Goal: Task Accomplishment & Management: Complete application form

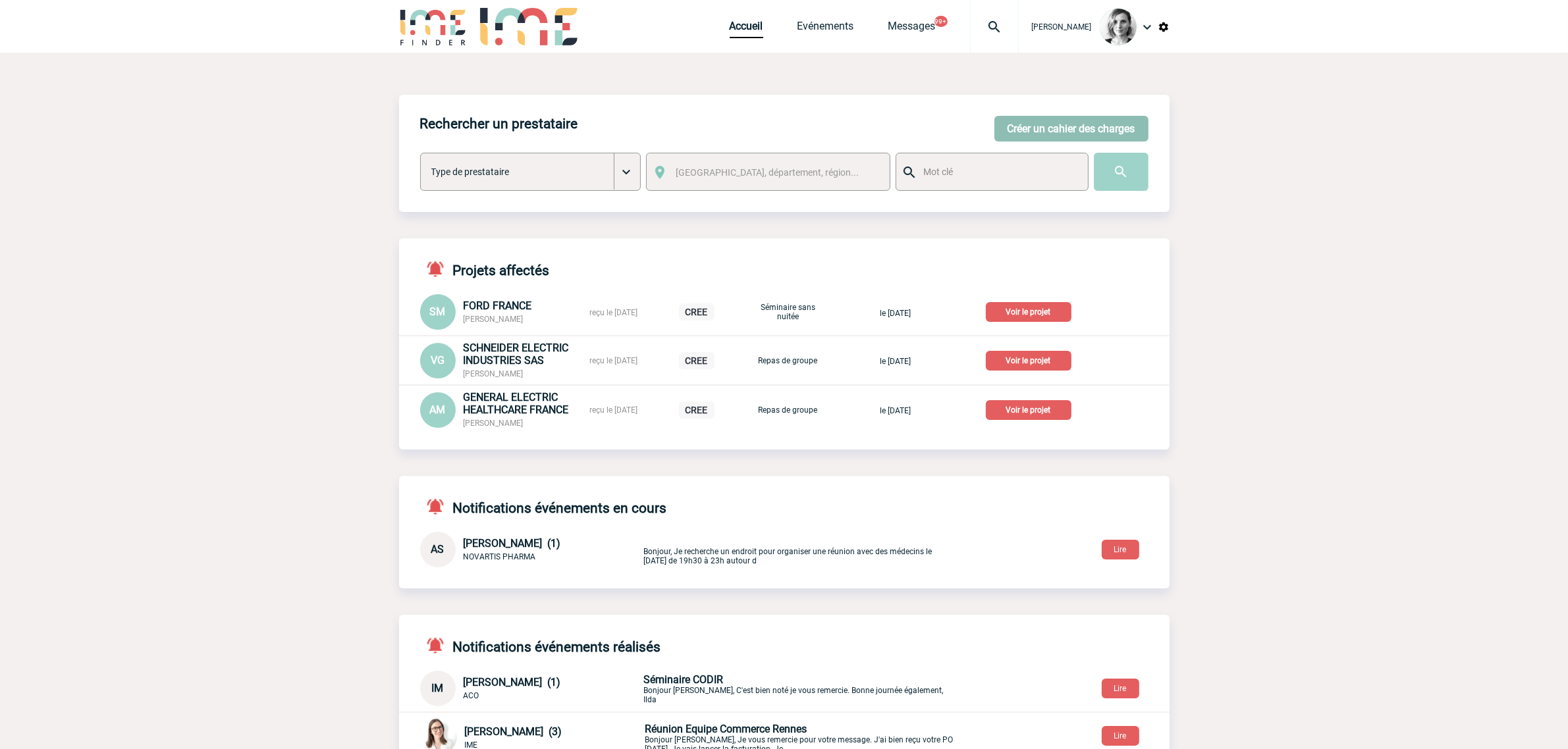
click at [1079, 132] on button "Créer un cahier des charges" at bounding box center [1071, 128] width 154 height 26
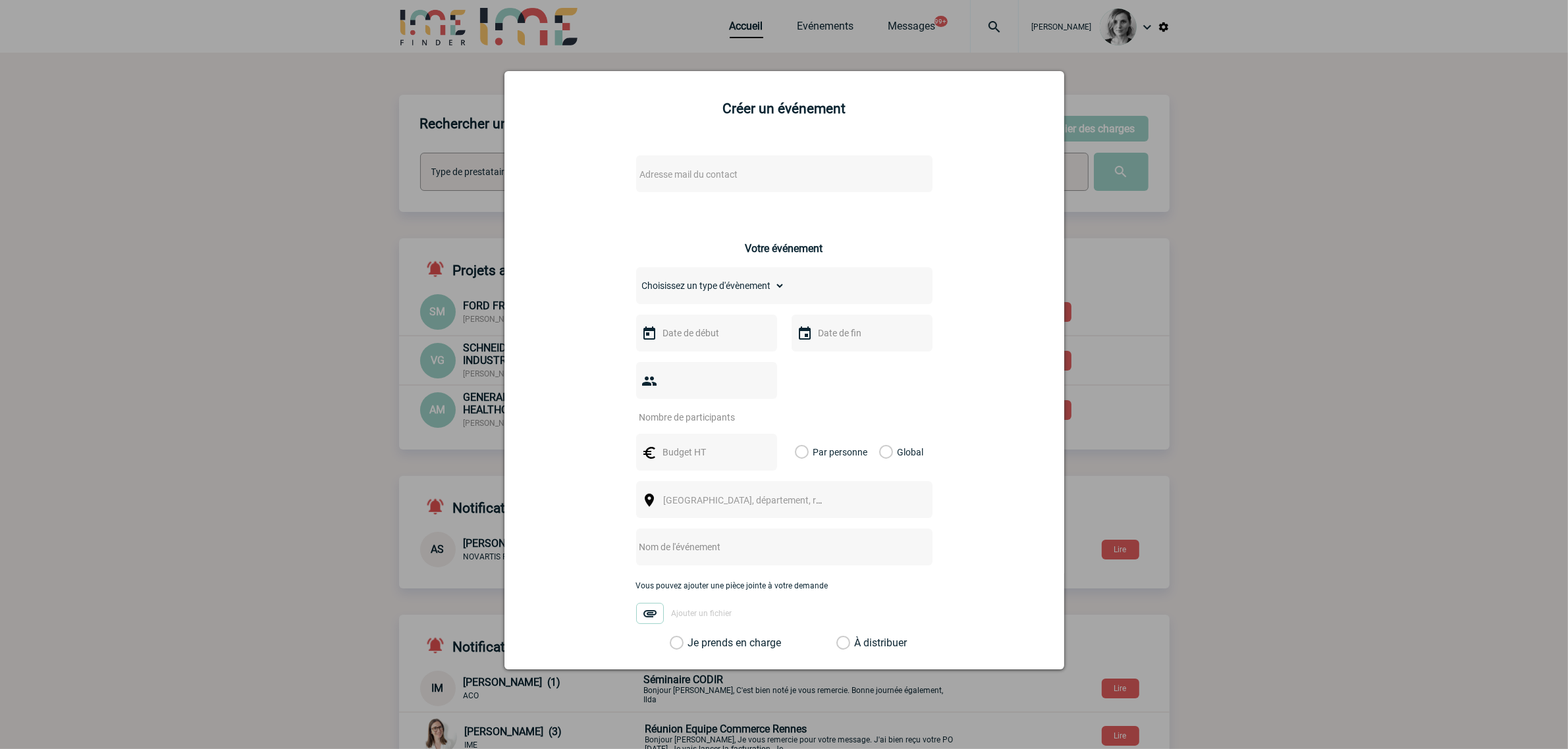
click at [667, 171] on span "Adresse mail du contact" at bounding box center [689, 174] width 98 height 10
type input "[EMAIL_ADDRESS][DOMAIN_NAME]"
select select "112471"
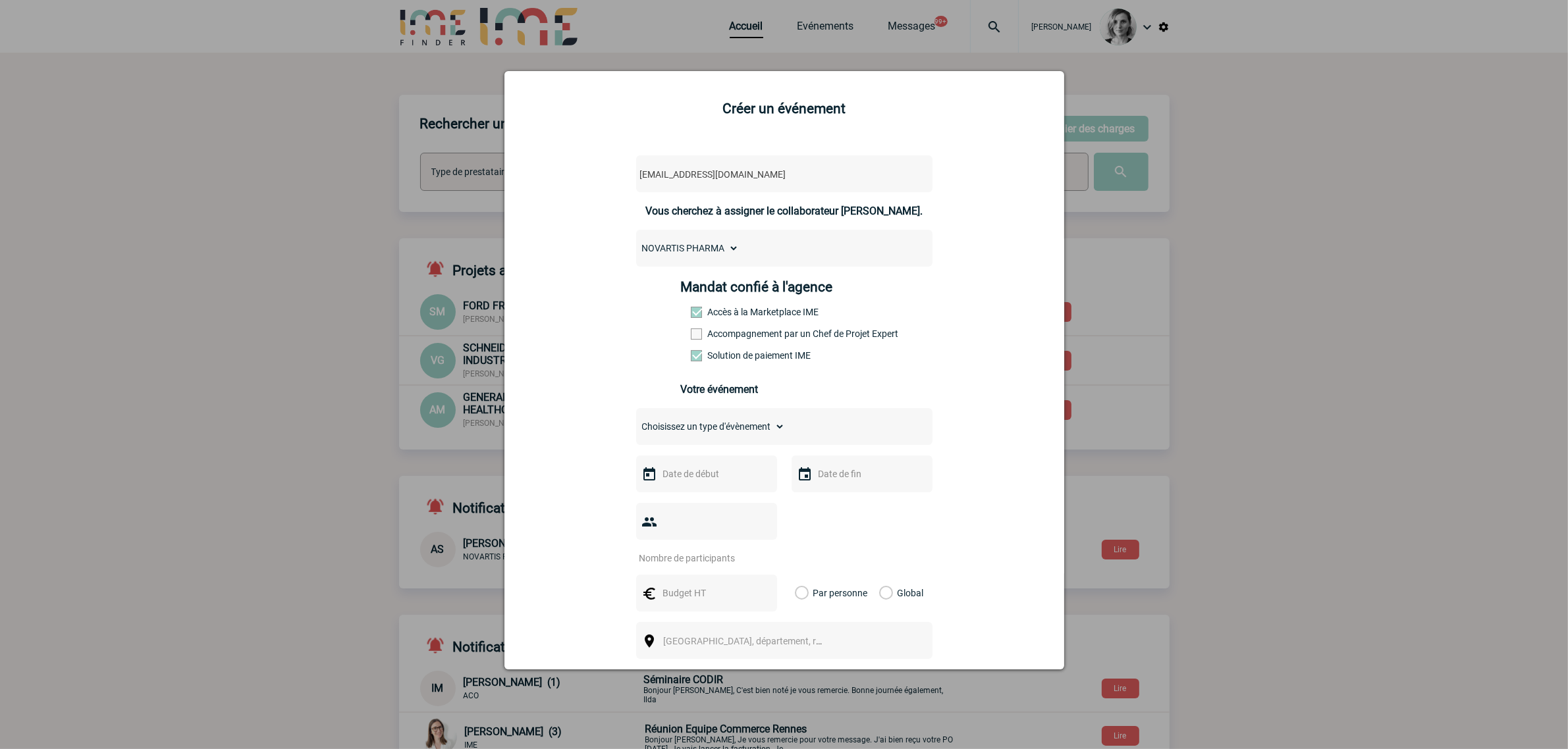
click at [726, 330] on label "Accompagnement par un Chef de Projet Expert" at bounding box center [720, 333] width 58 height 10
click at [0, 0] on input "Accompagnement par un Chef de Projet Expert" at bounding box center [0, 0] width 0 height 0
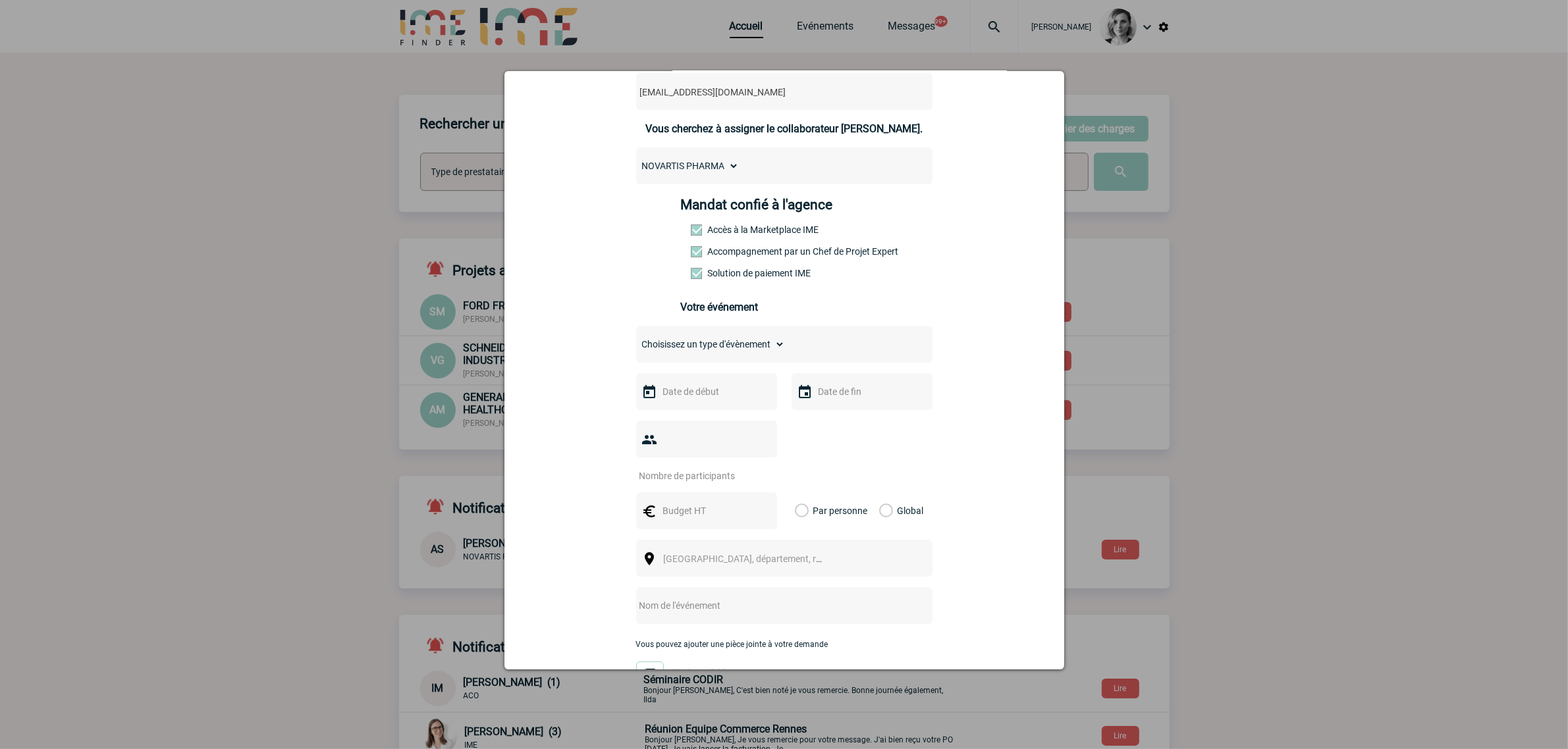
click at [717, 344] on select "Choisissez un type d'évènement Séminaire avec nuitée Séminaire sans nuitée Repa…" at bounding box center [710, 344] width 149 height 18
select select "3"
click at [636, 336] on select "Choisissez un type d'évènement Séminaire avec nuitée Séminaire sans nuitée Repa…" at bounding box center [710, 344] width 149 height 18
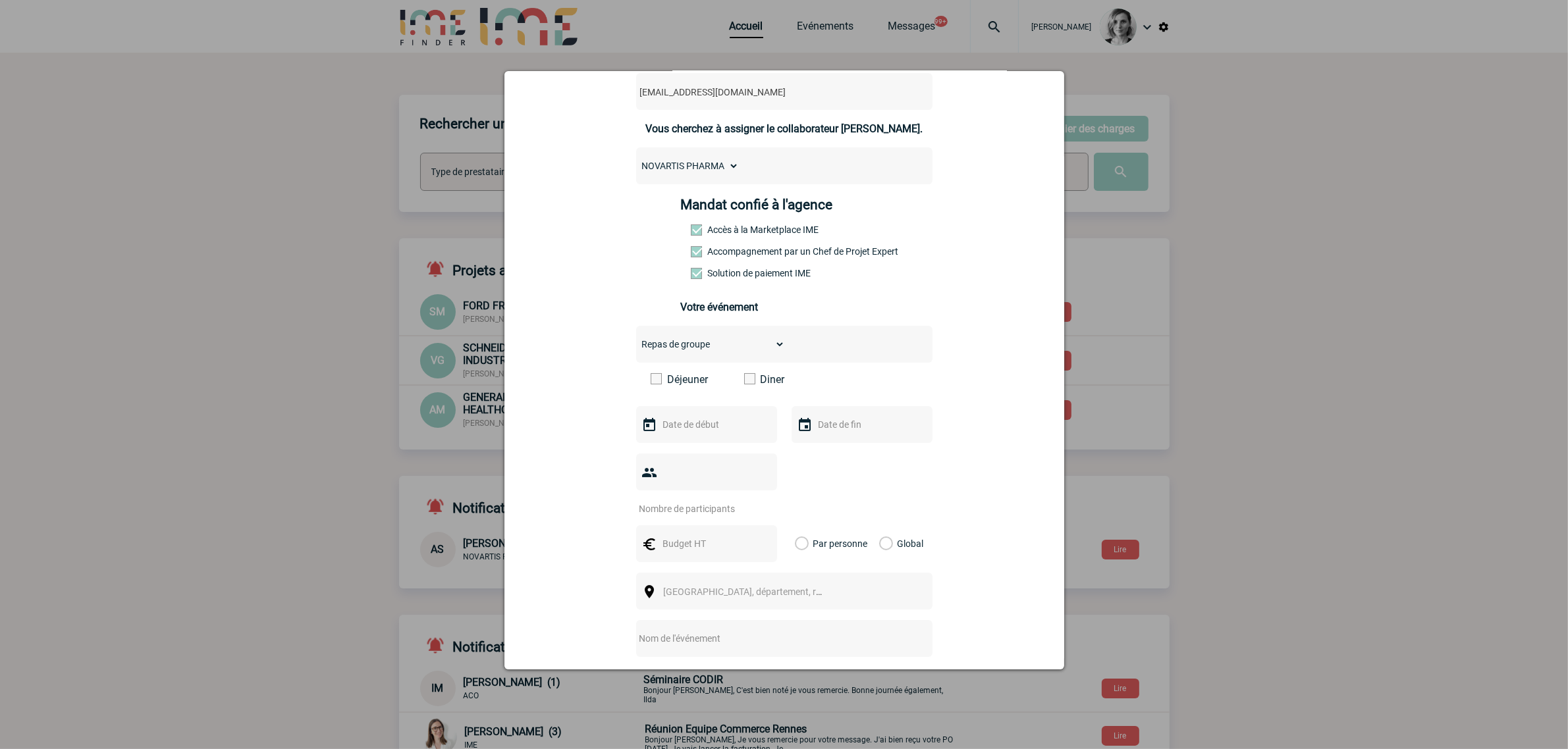
click at [745, 382] on span at bounding box center [750, 379] width 11 height 11
click at [0, 0] on input "Diner" at bounding box center [0, 0] width 0 height 0
click at [703, 420] on input "text" at bounding box center [705, 424] width 91 height 17
click at [673, 547] on link "13" at bounding box center [669, 551] width 25 height 24
type input "[DATE]"
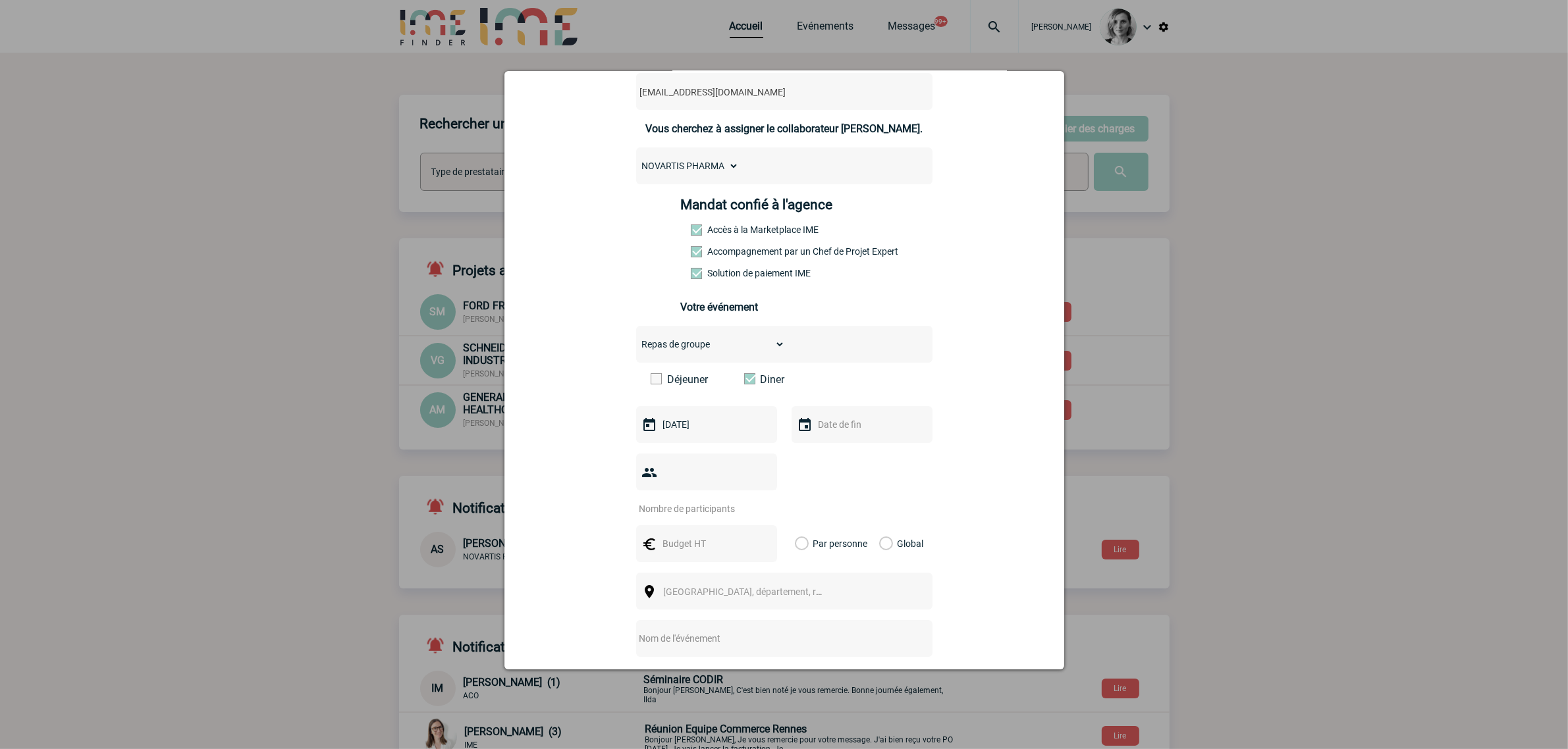
click at [690, 470] on div at bounding box center [706, 472] width 141 height 37
click at [676, 503] on input "number" at bounding box center [697, 508] width 124 height 17
type input "30"
click at [719, 547] on input "text" at bounding box center [705, 543] width 91 height 17
type input "780"
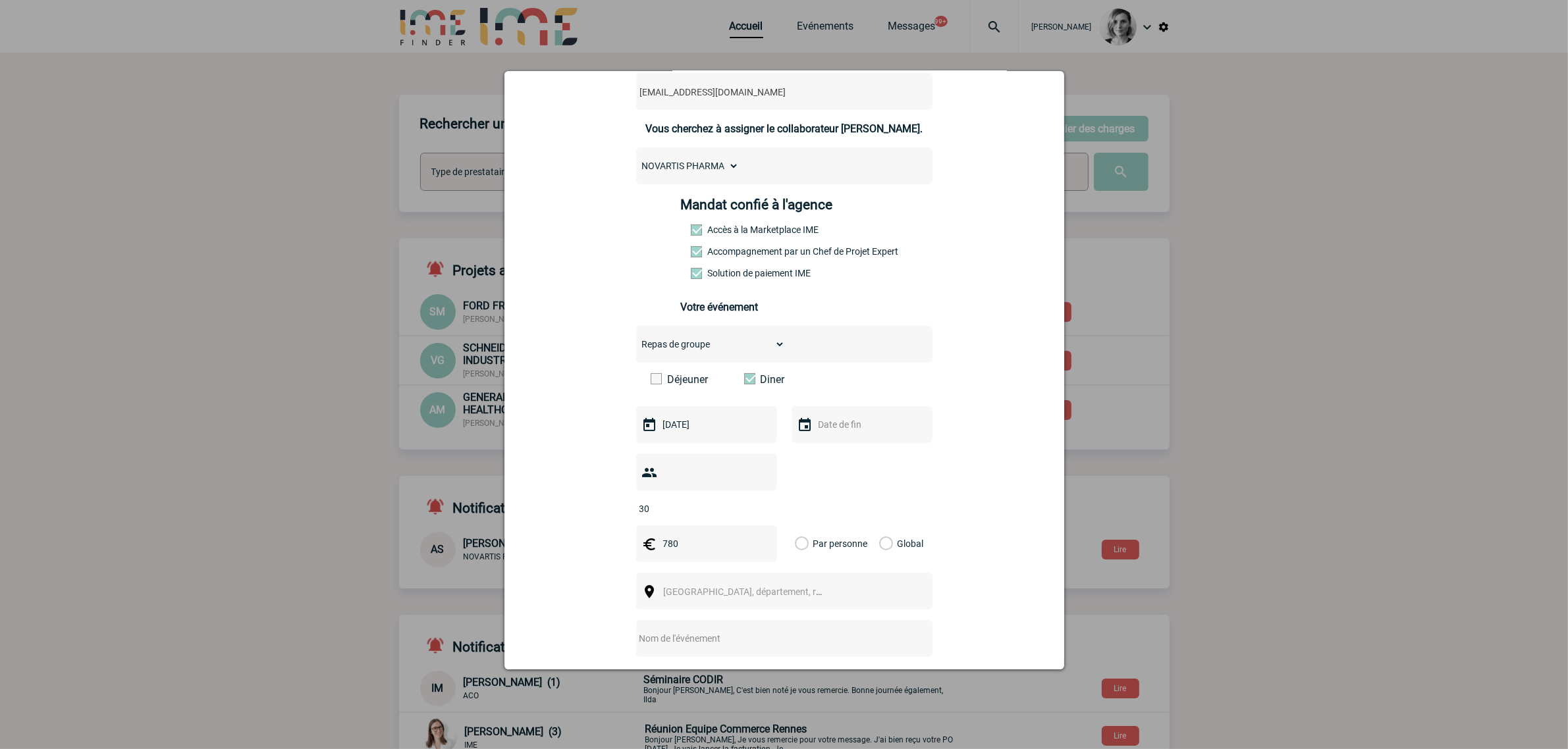
click at [881, 543] on label "Global" at bounding box center [883, 544] width 9 height 37
click at [0, 0] on input "Global" at bounding box center [0, 0] width 0 height 0
click at [742, 586] on span "[GEOGRAPHIC_DATA], département, région..." at bounding box center [755, 591] width 183 height 10
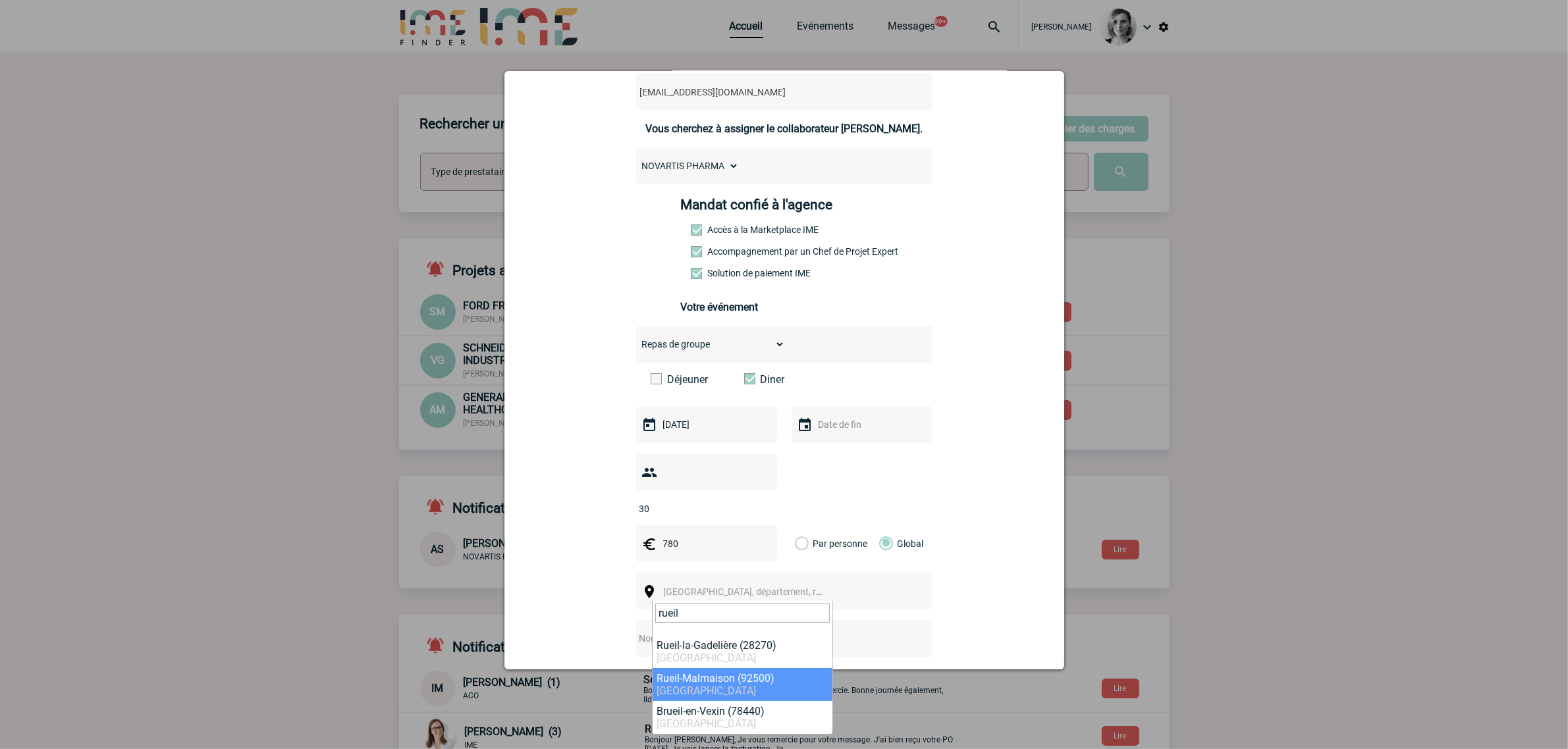
type input "rueil"
select select "54"
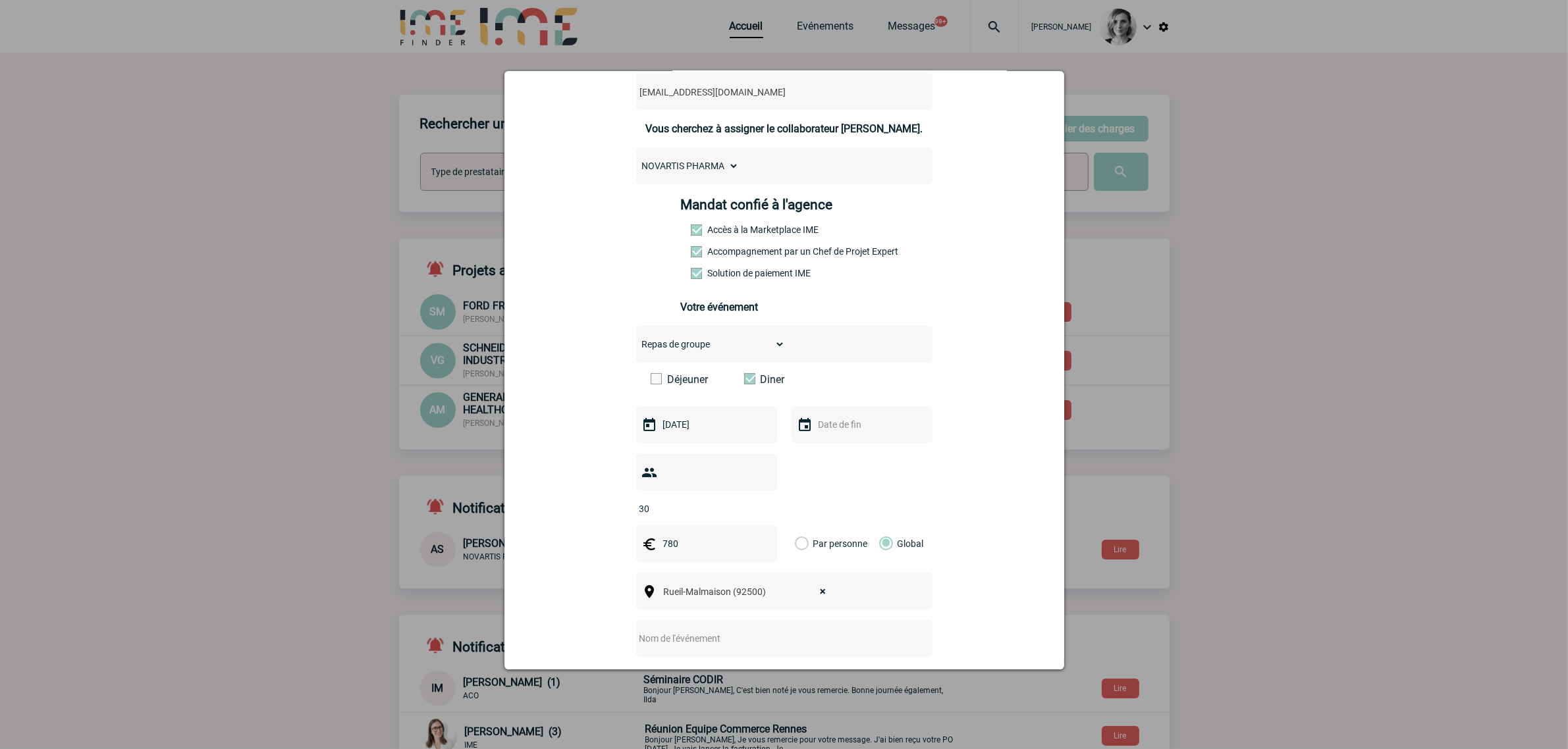
click at [745, 627] on div at bounding box center [784, 639] width 296 height 37
drag, startPoint x: 740, startPoint y: 634, endPoint x: 737, endPoint y: 647, distance: 13.3
click at [740, 634] on input "text" at bounding box center [767, 638] width 262 height 17
click at [675, 631] on input "text" at bounding box center [767, 638] width 262 height 17
paste input "Diner IMEx [GEOGRAPHIC_DATA]"
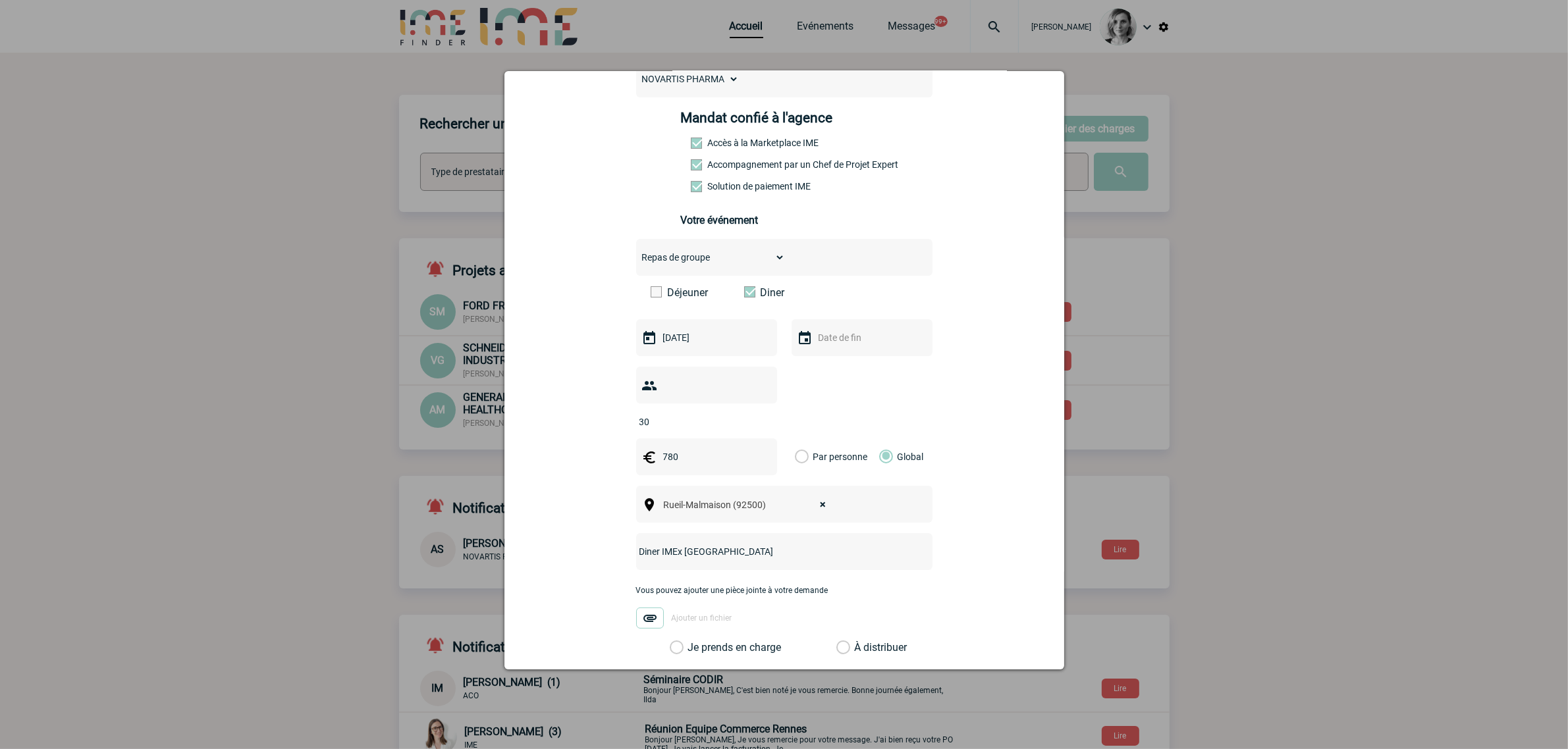
scroll to position [329, 0]
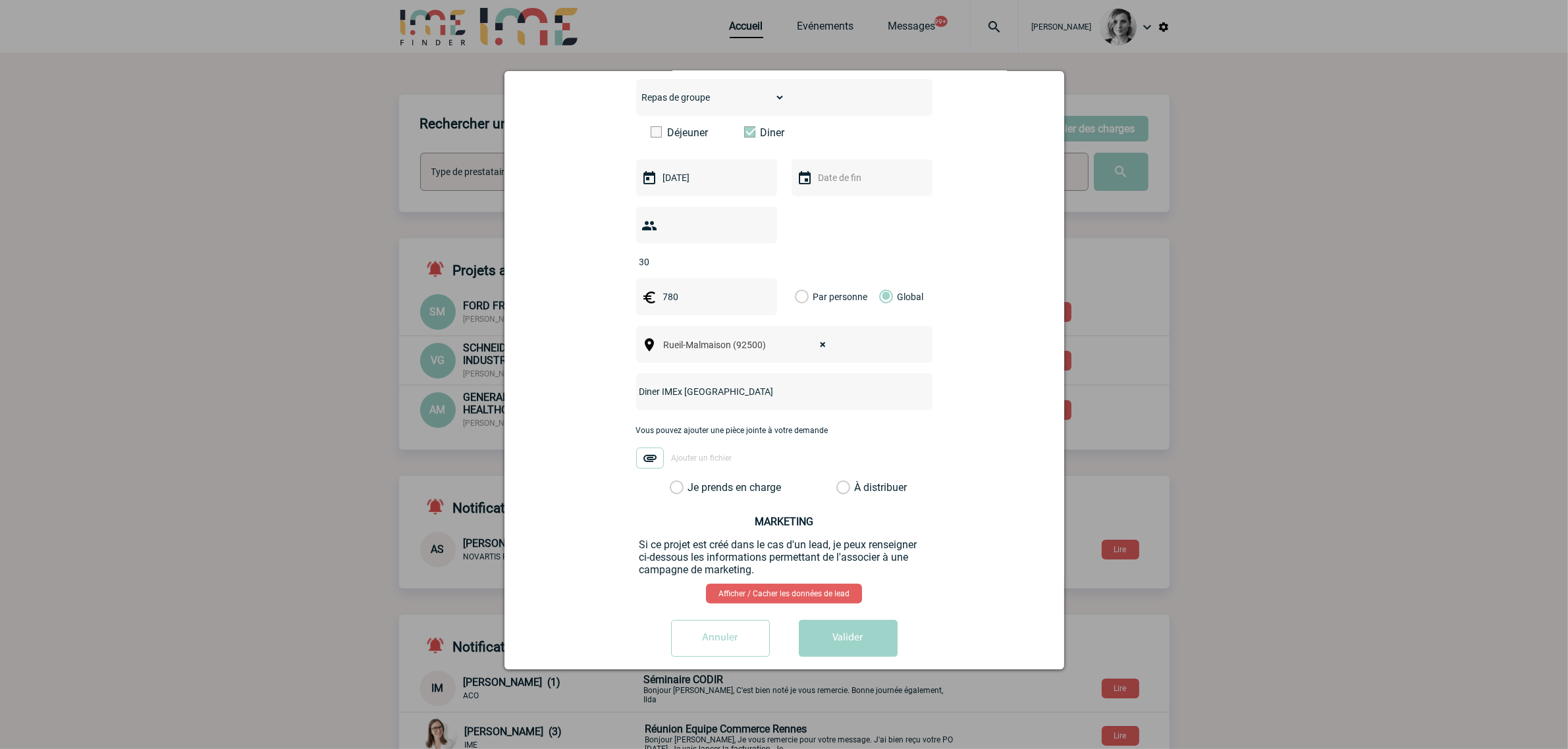
type input "Diner IMEx [GEOGRAPHIC_DATA]"
click at [730, 481] on div "Vous pouvez ajouter une pièce jointe à votre demande Ajouter un fichier" at bounding box center [784, 453] width 296 height 55
click at [693, 487] on label "Je prends en charge" at bounding box center [681, 487] width 22 height 14
click at [0, 0] on input "Je prends en charge" at bounding box center [0, 0] width 0 height 0
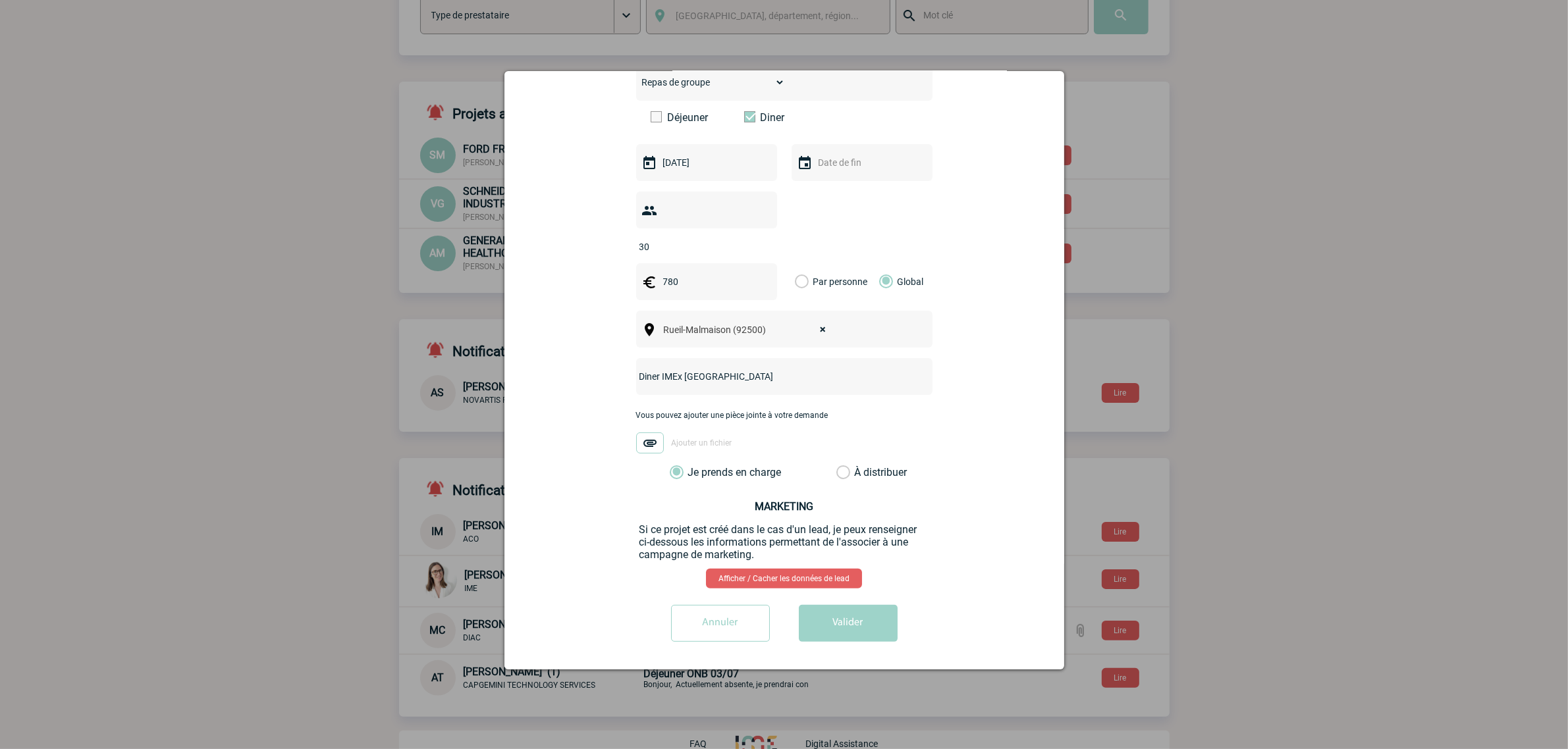
scroll to position [164, 0]
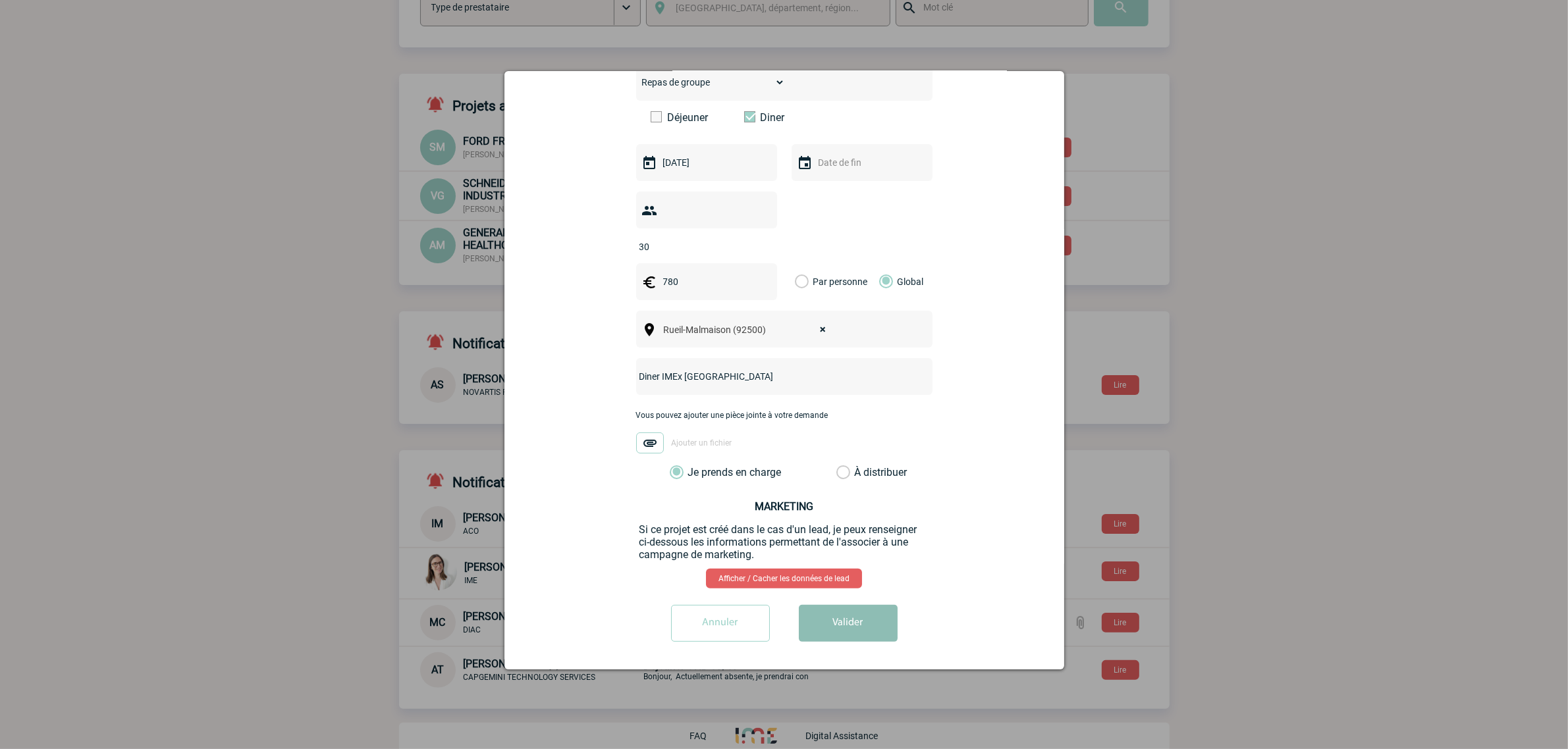
click at [825, 623] on button "Valider" at bounding box center [848, 624] width 99 height 37
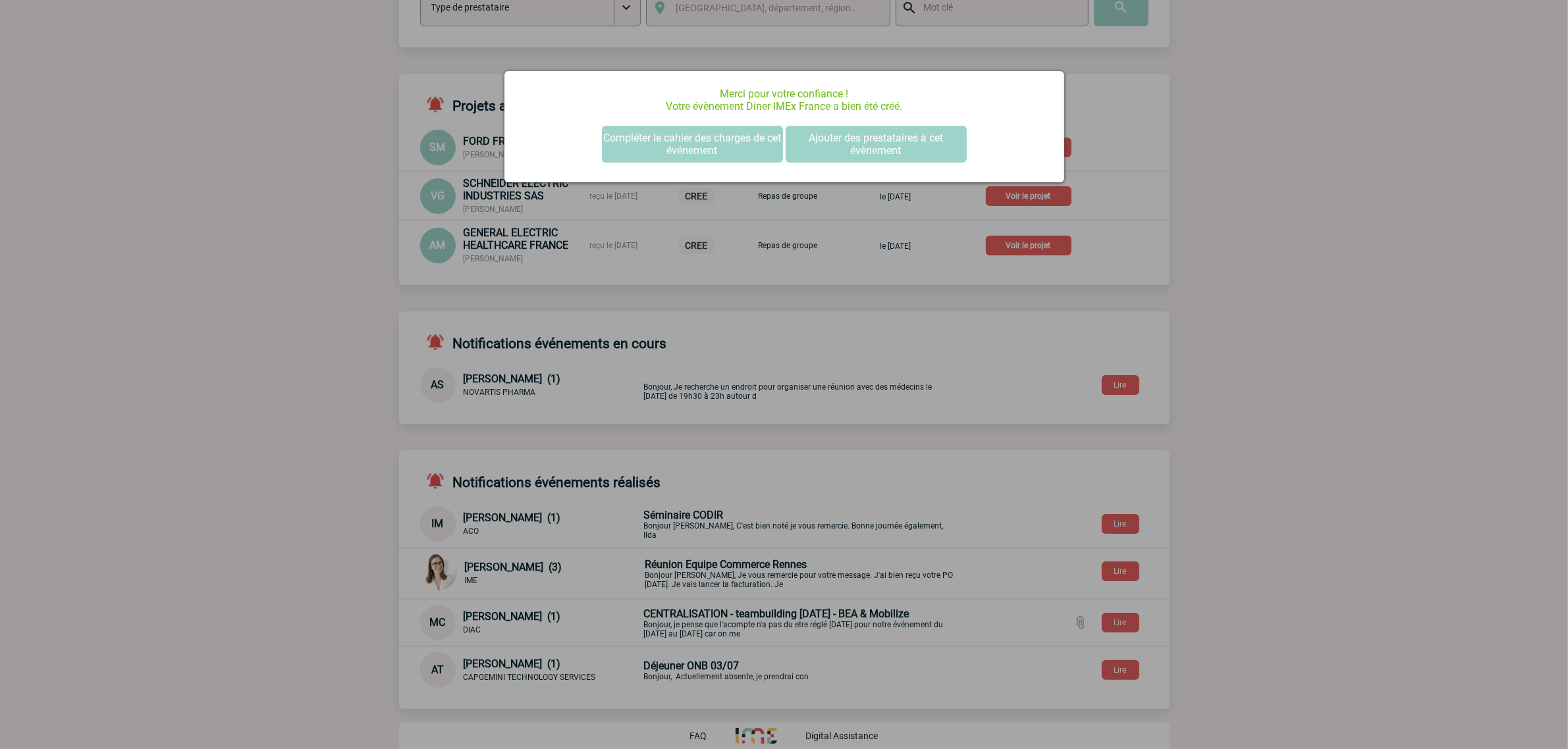
click at [677, 165] on div "Merci pour votre confiance ! Votre évènement Diner IMEx France a bien été créé.…" at bounding box center [784, 126] width 560 height 111
click at [678, 155] on button "Compléter le cahier des charges de cet événement" at bounding box center [692, 144] width 181 height 37
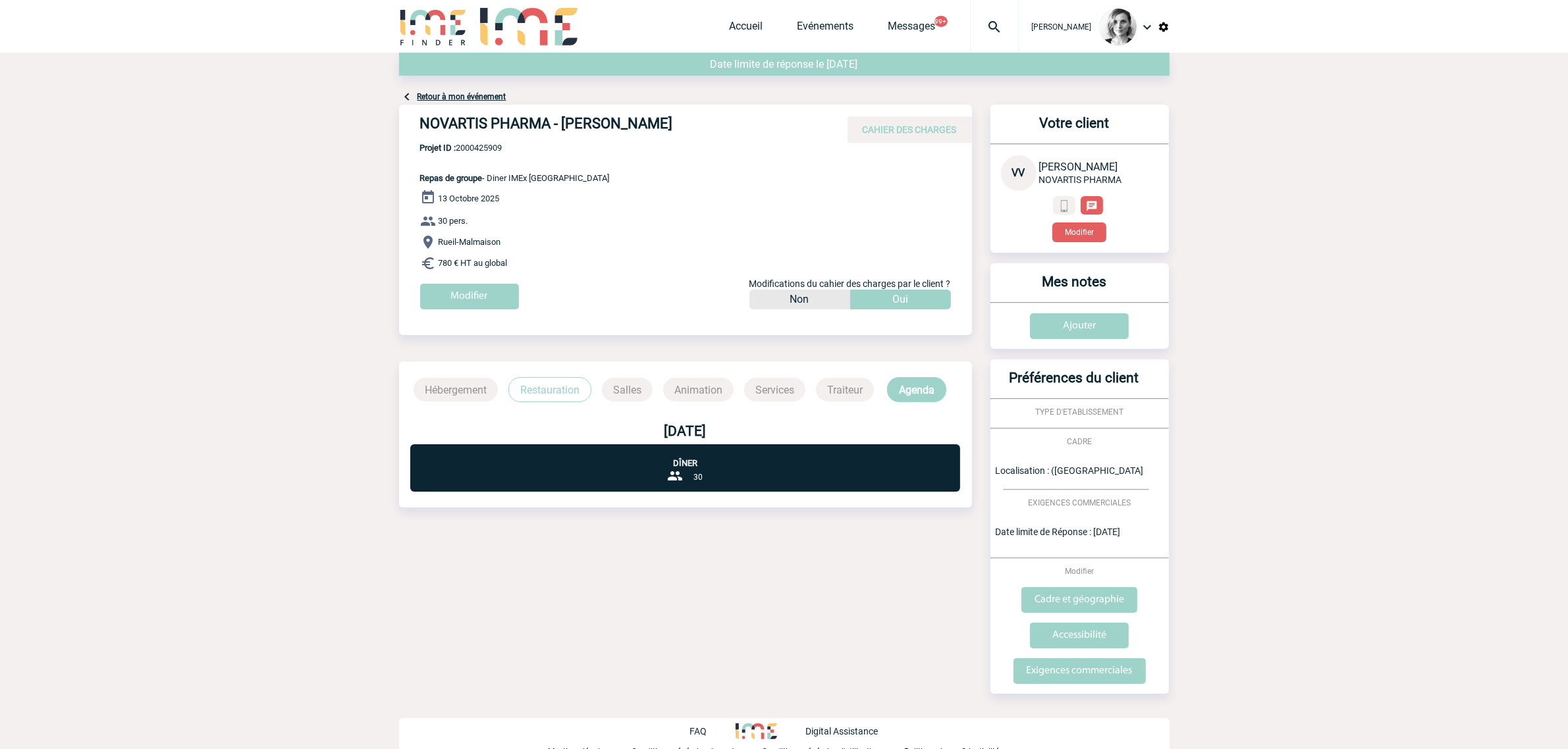
drag, startPoint x: 405, startPoint y: 114, endPoint x: 798, endPoint y: 114, distance: 393.0
click at [798, 114] on div "NOVARTIS PHARMA - Vilaysonne VIRAPHONG CAHIER DES CHARGES" at bounding box center [685, 124] width 573 height 38
copy h4 "NOVARTIS PHARMA - Vilaysonne VIRAPHONG"
click at [482, 152] on span "Projet ID : 2000425909" at bounding box center [515, 148] width 190 height 10
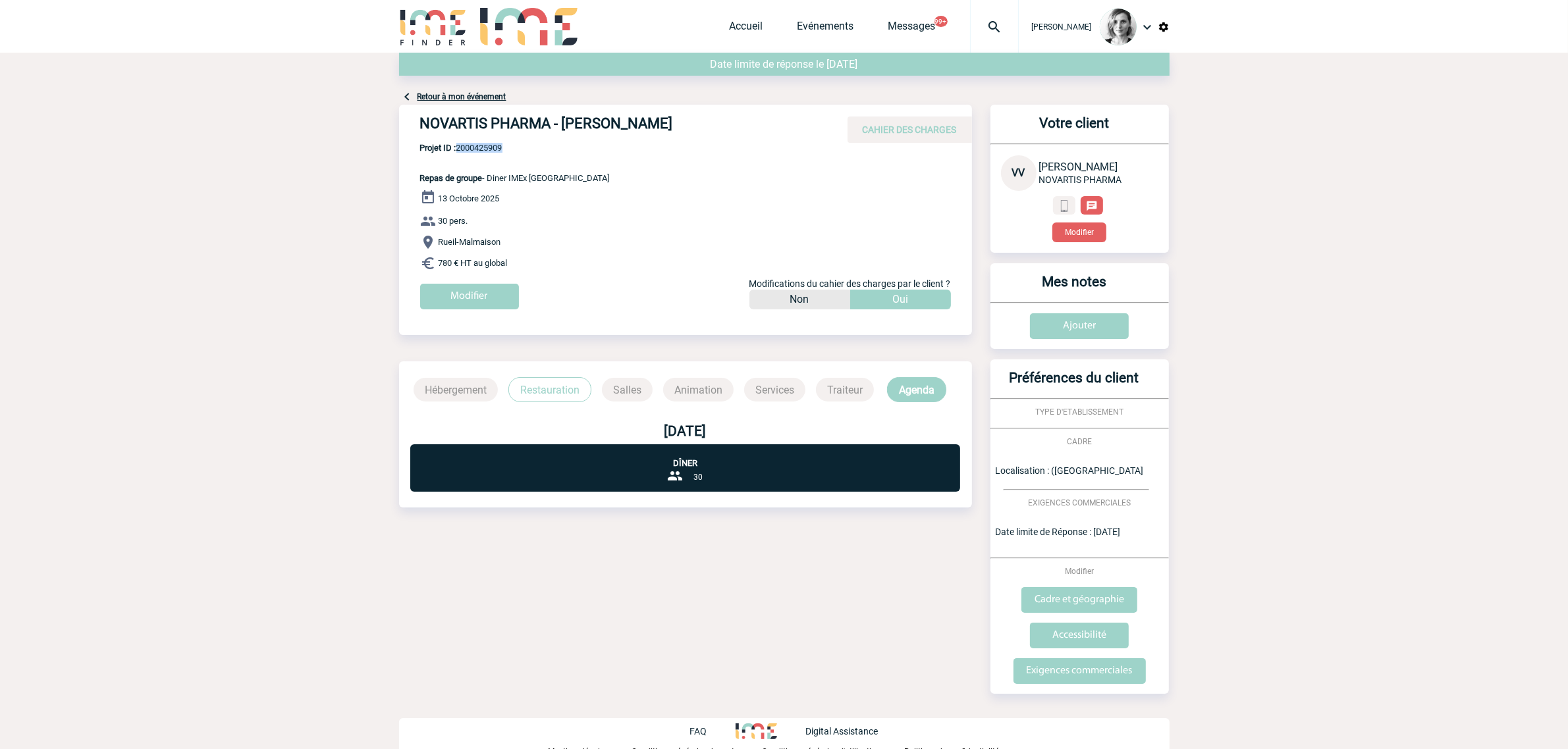
copy span "2000425909"
